Goal: Find specific page/section: Find specific page/section

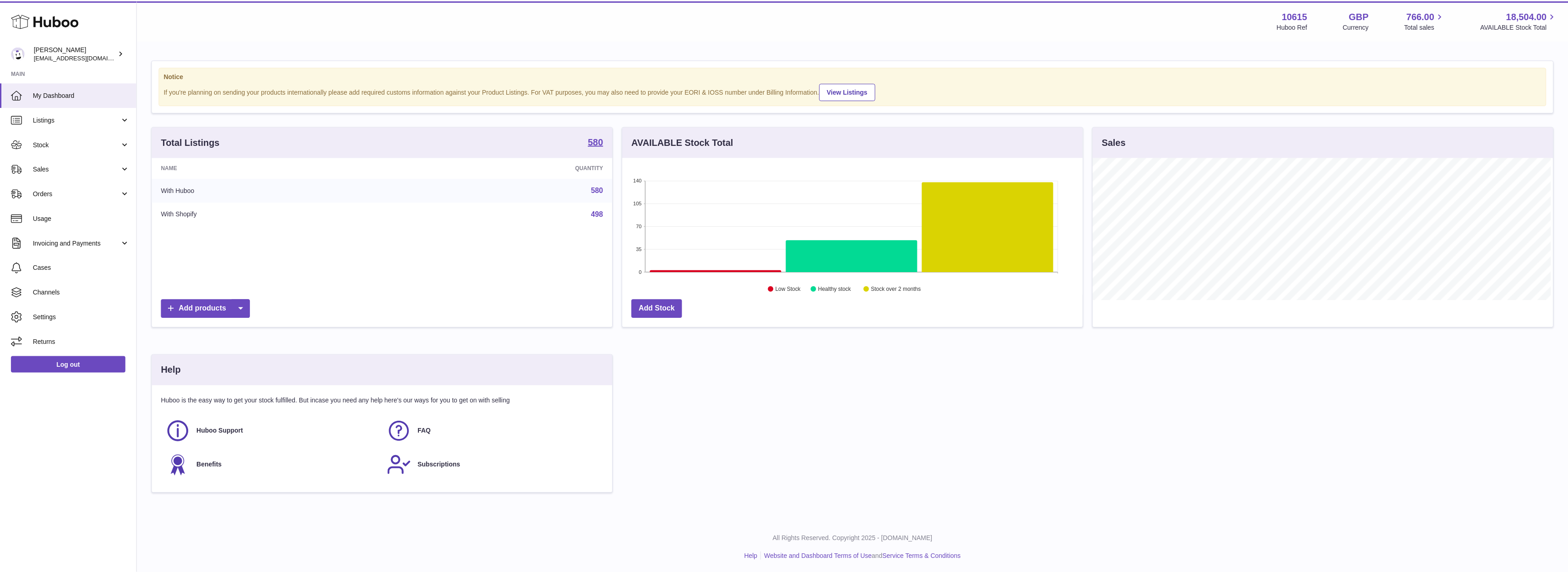
scroll to position [457261, 457278]
click at [89, 167] on span "Sales" at bounding box center [77, 169] width 87 height 9
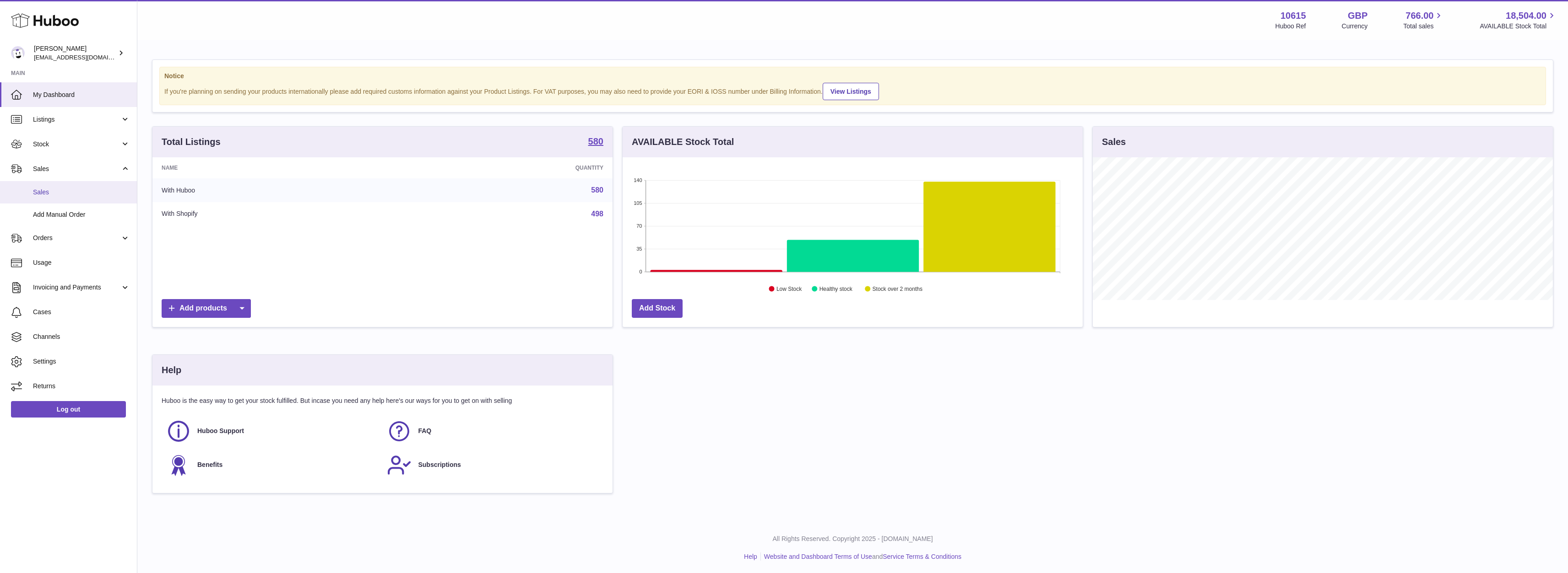
click at [76, 193] on span "Sales" at bounding box center [82, 192] width 97 height 9
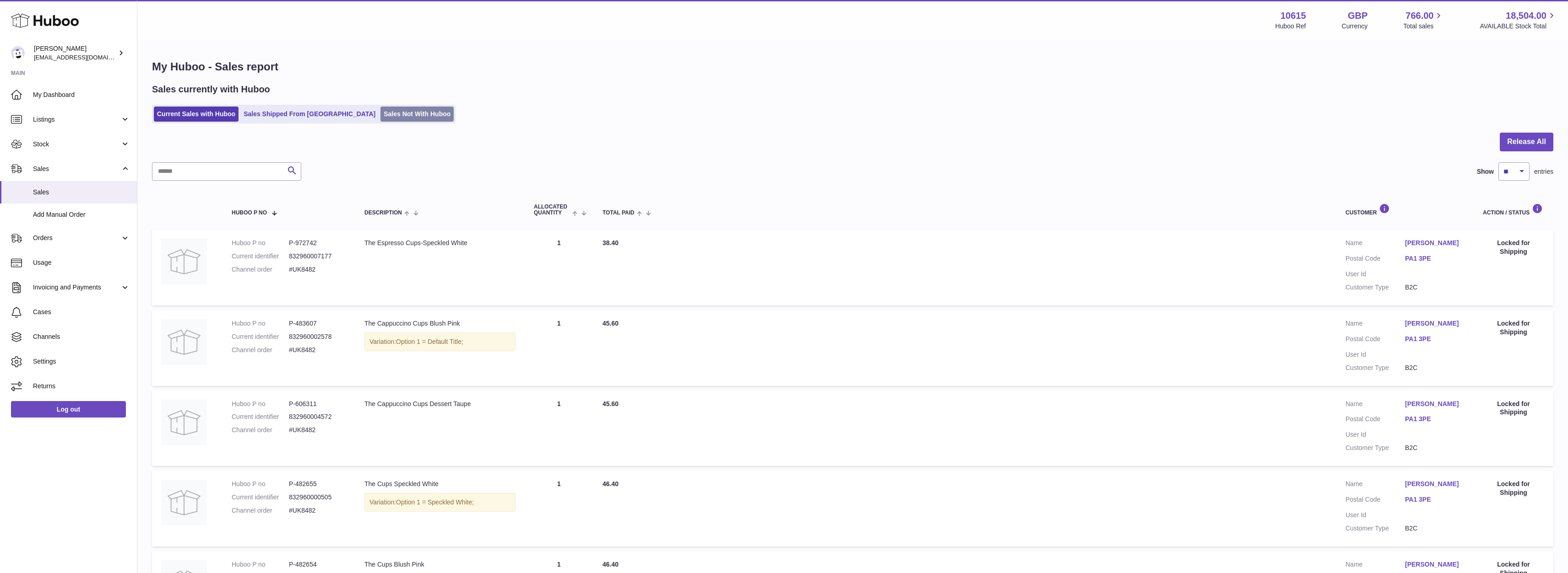
click at [381, 112] on link "Sales Not With Huboo" at bounding box center [417, 114] width 73 height 15
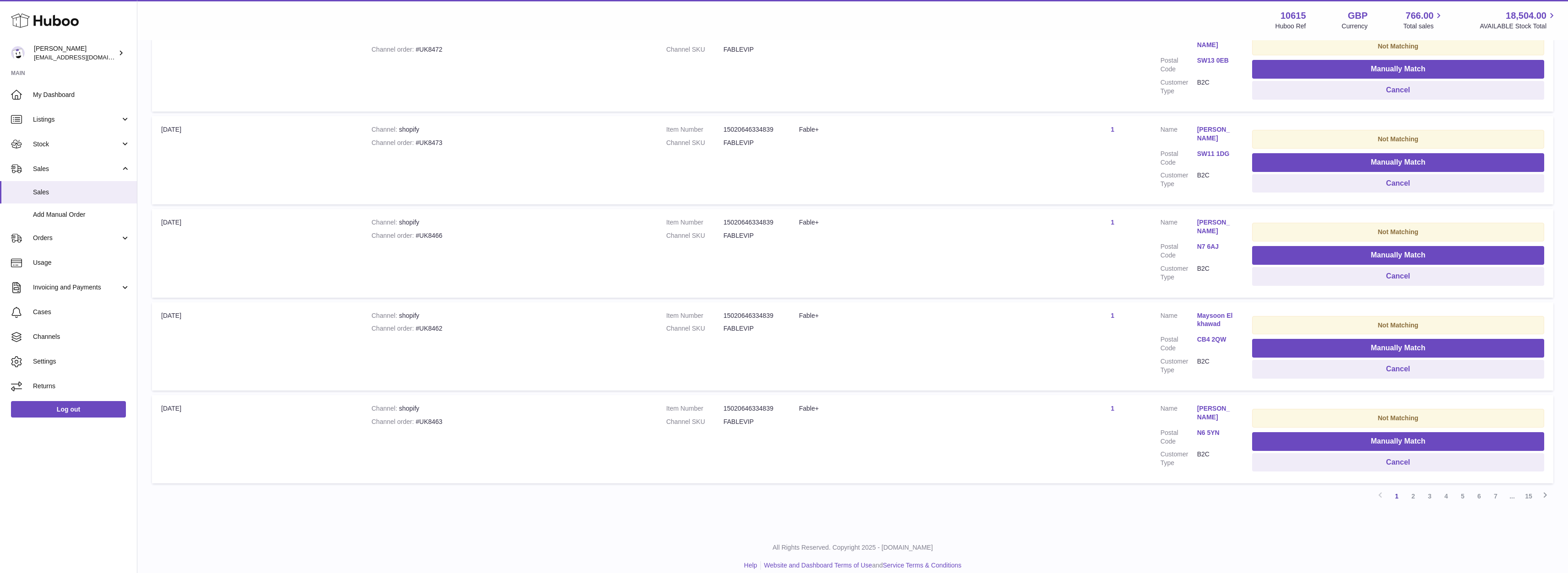
scroll to position [697, 0]
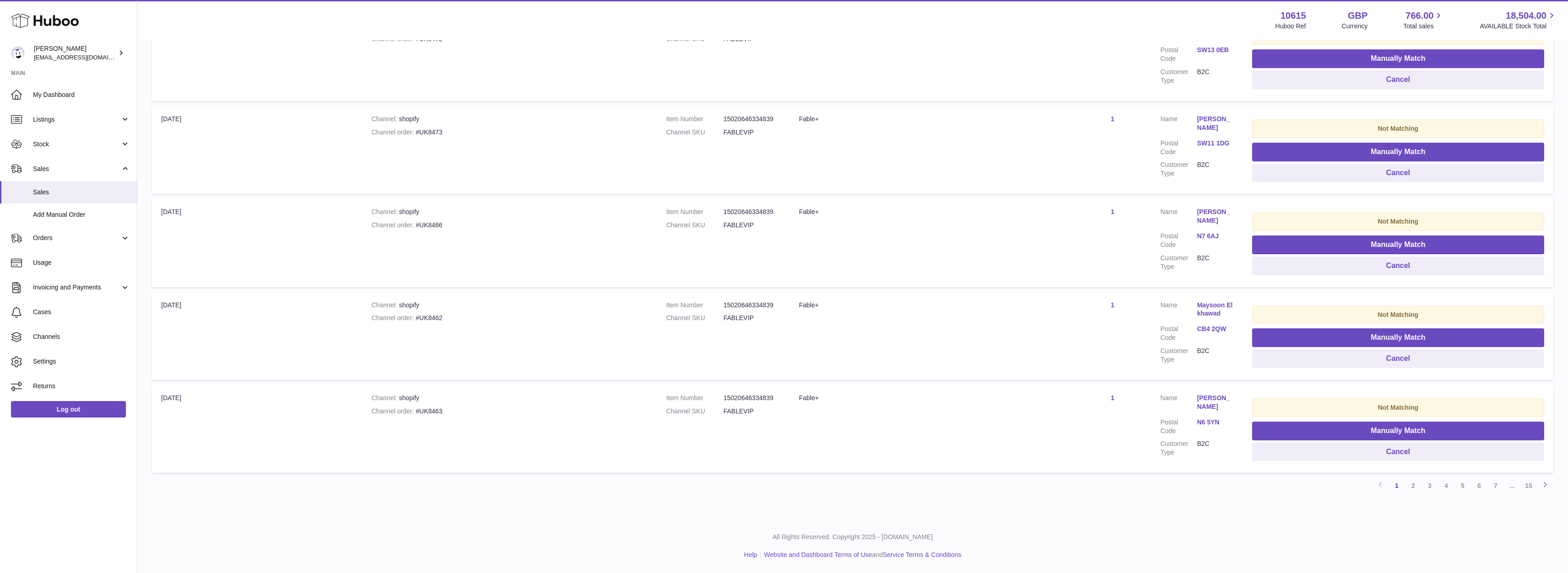
click at [1413, 490] on link "2" at bounding box center [1413, 485] width 17 height 17
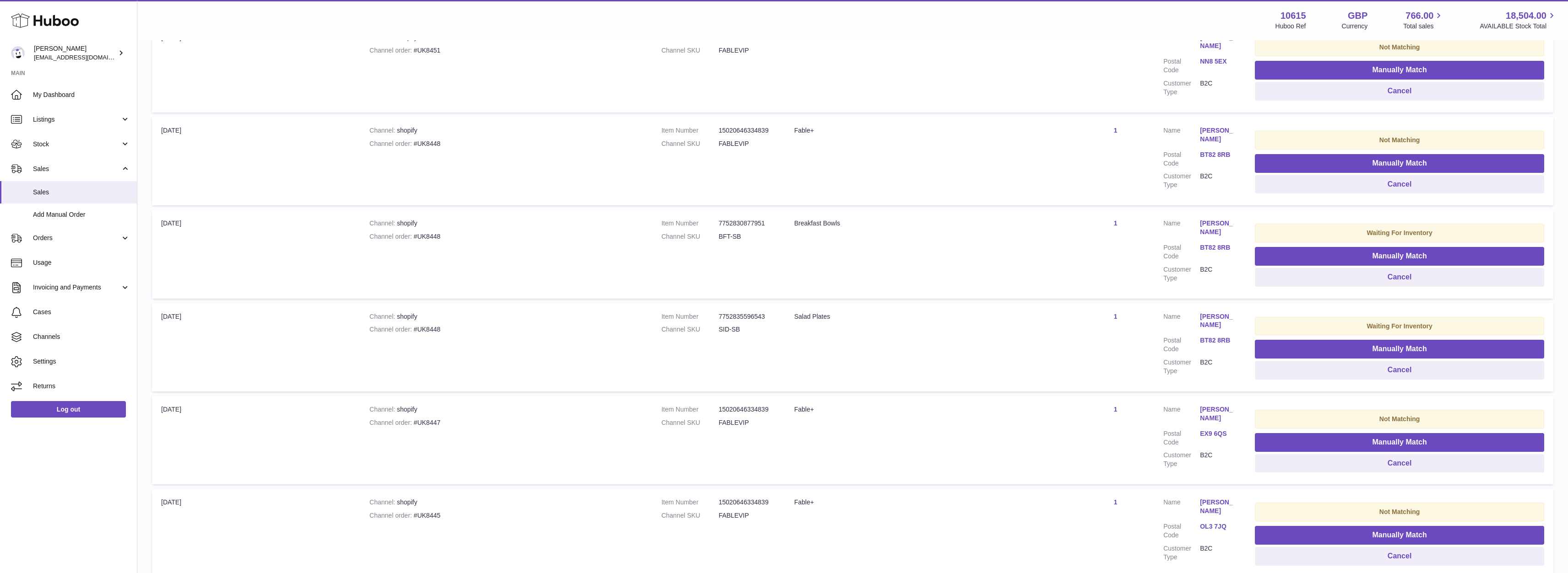
scroll to position [41, 0]
